Goal: Task Accomplishment & Management: Use online tool/utility

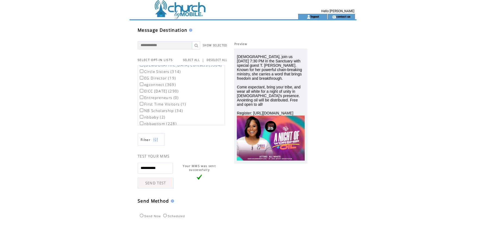
scroll to position [81, 0]
click at [189, 9] on td at bounding box center [203, 7] width 149 height 14
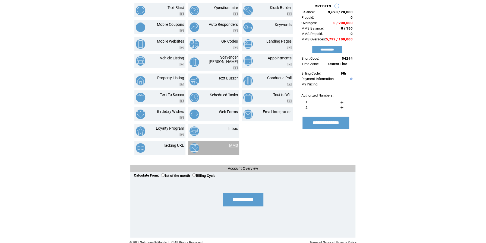
click at [230, 143] on link "MMS" at bounding box center [233, 145] width 9 height 4
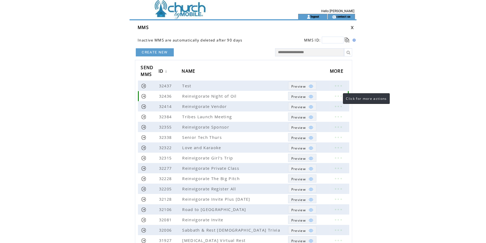
click at [337, 94] on link at bounding box center [338, 96] width 16 height 7
click at [306, 96] on link "EDIT" at bounding box center [307, 95] width 9 height 5
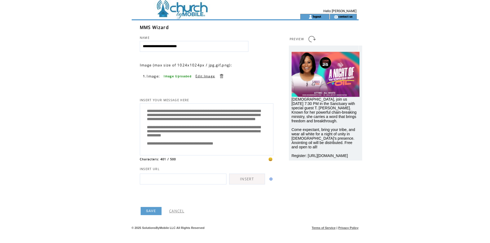
scroll to position [28, 0]
click at [194, 11] on td at bounding box center [206, 7] width 149 height 14
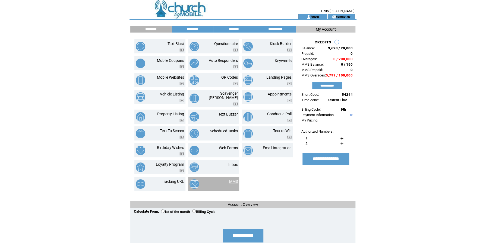
click at [229, 179] on link "MMS" at bounding box center [233, 181] width 9 height 4
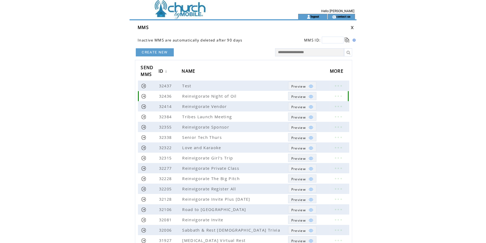
click at [337, 97] on link at bounding box center [338, 96] width 16 height 7
click at [145, 96] on link at bounding box center [143, 96] width 5 height 5
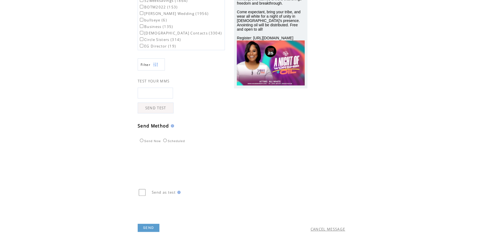
scroll to position [88, 0]
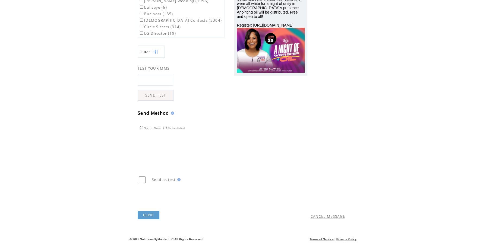
drag, startPoint x: 149, startPoint y: 216, endPoint x: 203, endPoint y: 209, distance: 54.5
click at [149, 216] on link "SEND" at bounding box center [149, 215] width 22 height 8
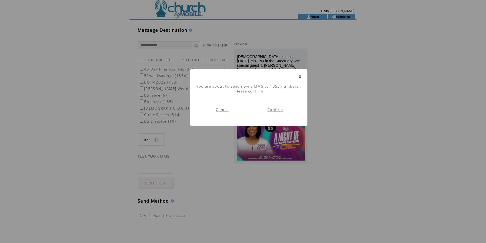
click at [280, 111] on link "Confirm" at bounding box center [274, 109] width 15 height 5
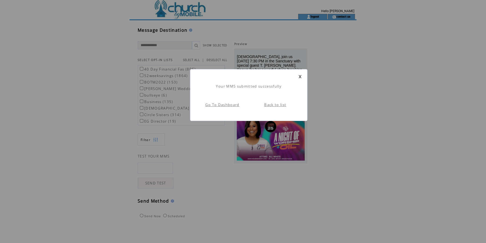
click at [277, 106] on link "Back to list" at bounding box center [275, 104] width 22 height 5
